Goal: Task Accomplishment & Management: Manage account settings

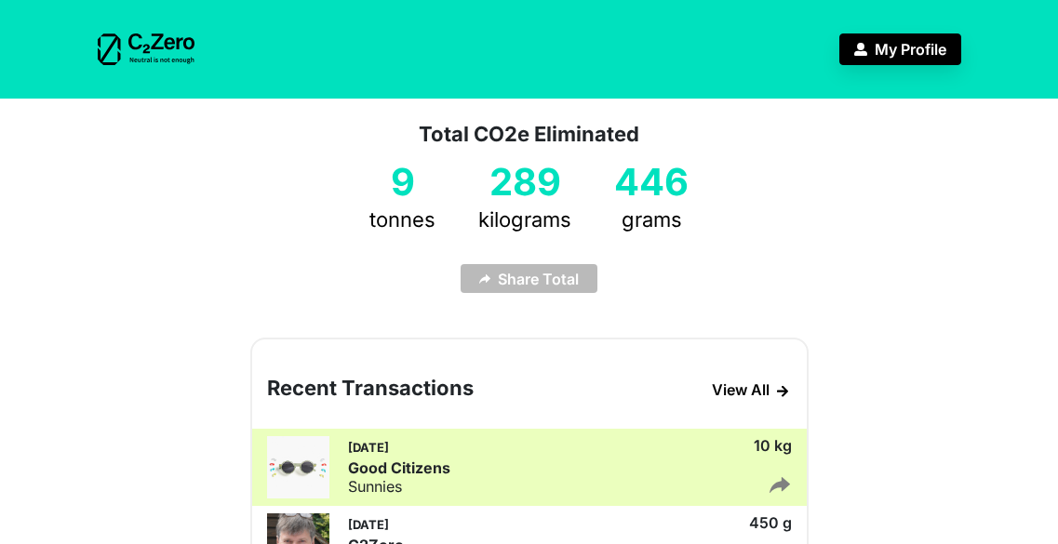
click at [933, 57] on button "My Profile" at bounding box center [900, 50] width 122 height 32
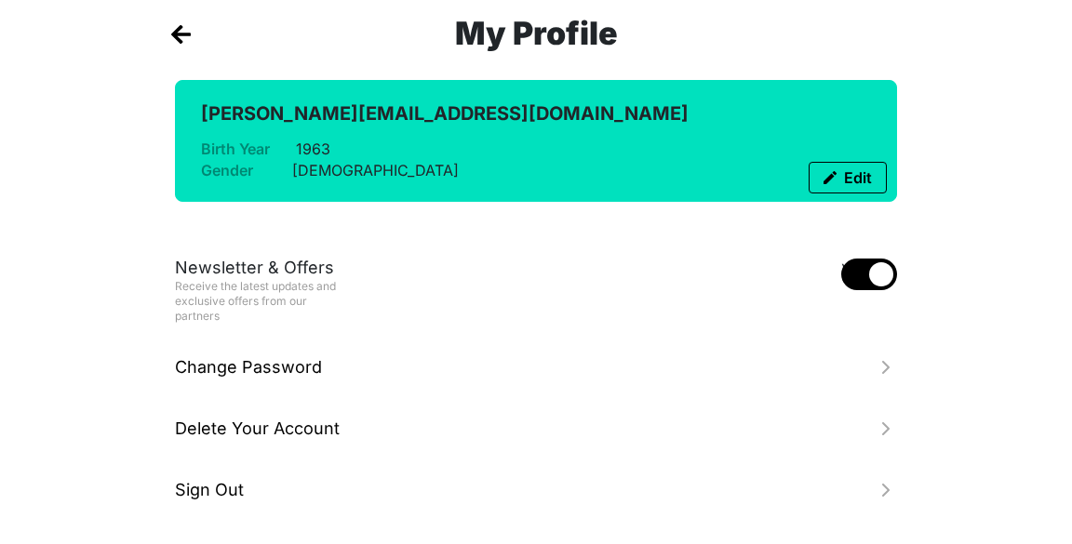
click at [187, 30] on img at bounding box center [181, 34] width 20 height 19
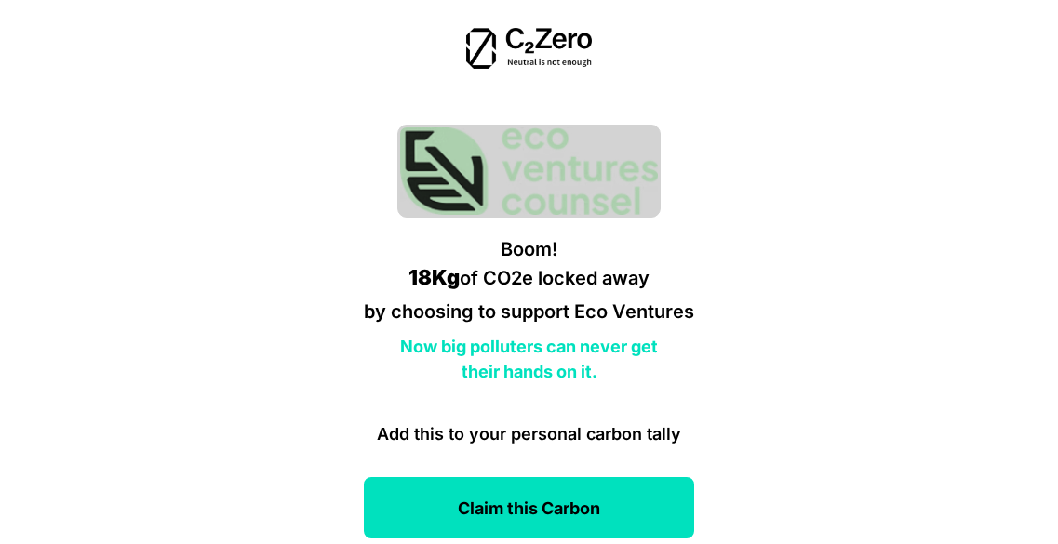
click at [307, 524] on div "Boom! 18Kg of CO2e locked away by choosing to support Eco Ventures Now big poll…" at bounding box center [529, 276] width 871 height 553
